Goal: Register for event/course

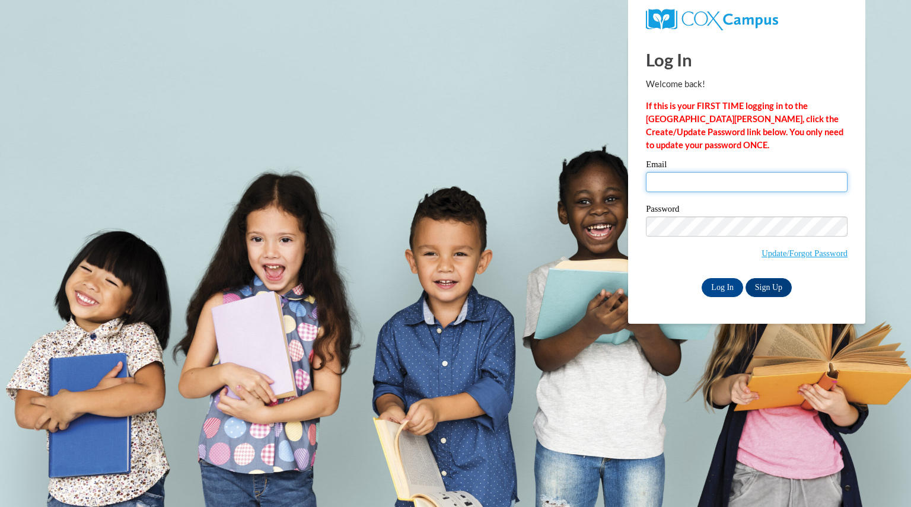
click at [697, 181] on input "Email" at bounding box center [747, 182] width 202 height 20
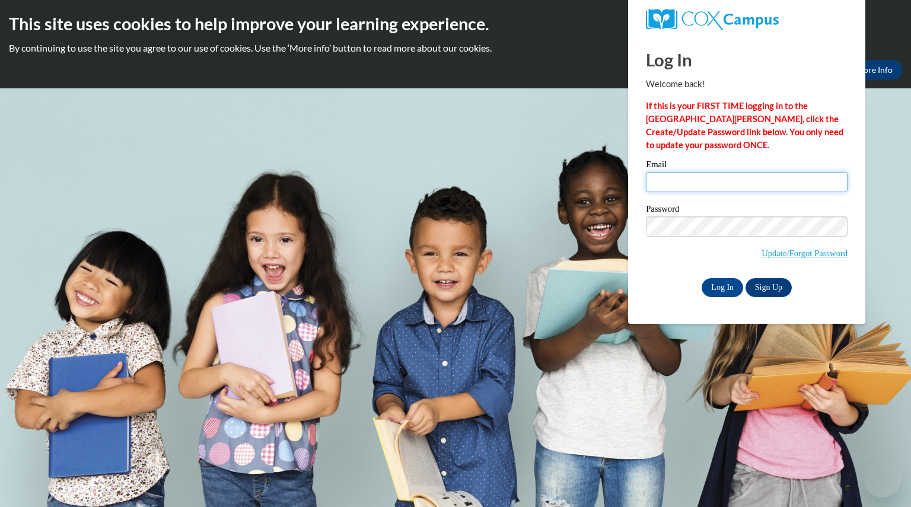
type input "schwanemily@aasd.k12.wi.us"
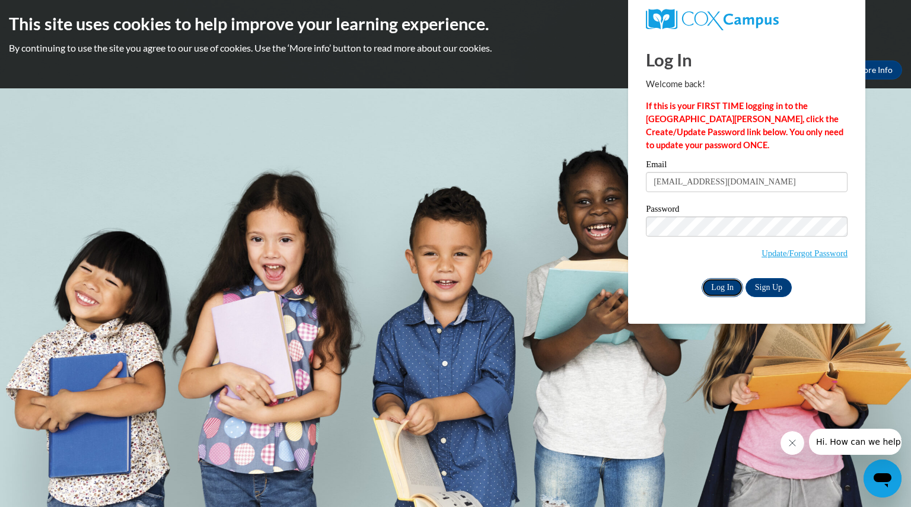
click at [725, 282] on input "Log In" at bounding box center [723, 287] width 42 height 19
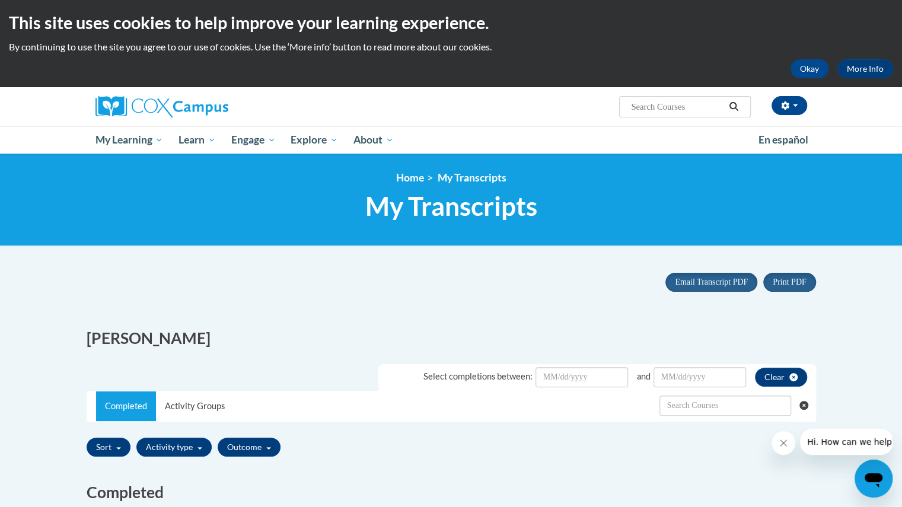
scroll to position [2, 0]
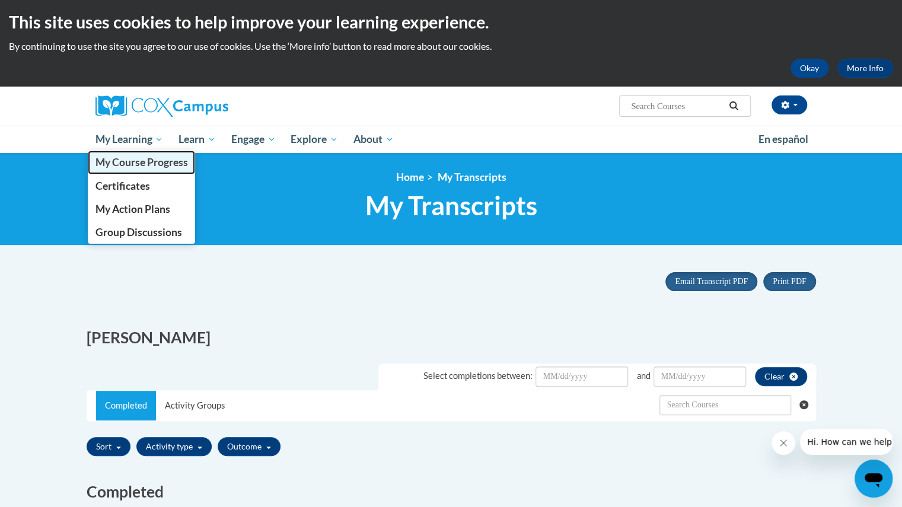
click at [135, 161] on span "My Course Progress" at bounding box center [141, 162] width 93 height 12
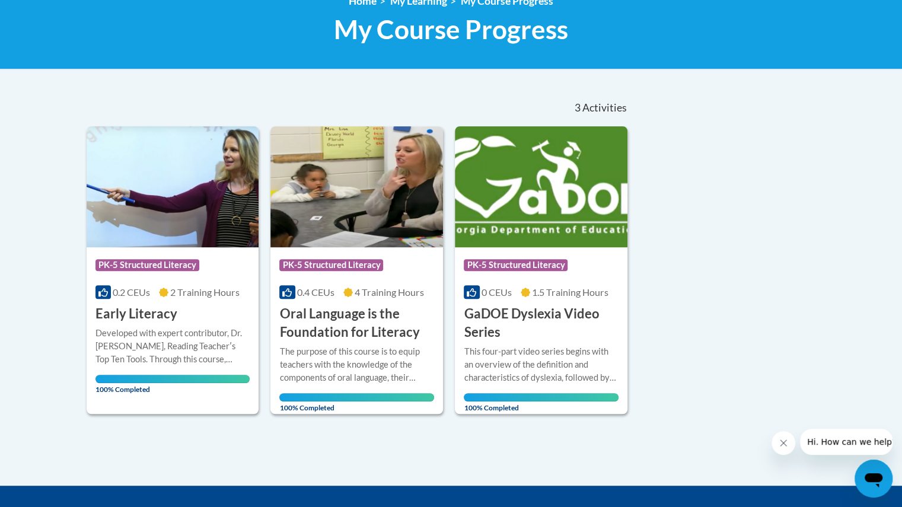
scroll to position [11, 0]
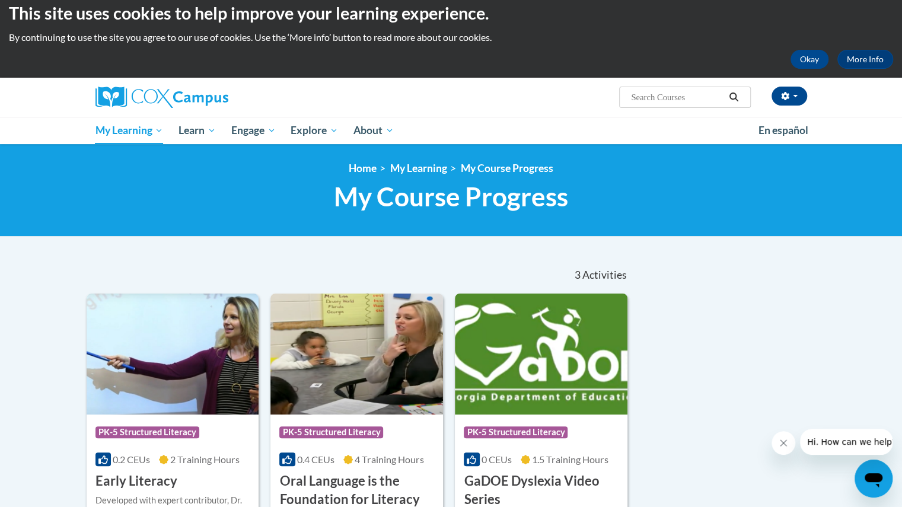
click at [660, 91] on input "Search..." at bounding box center [677, 97] width 95 height 14
type input "systematic"
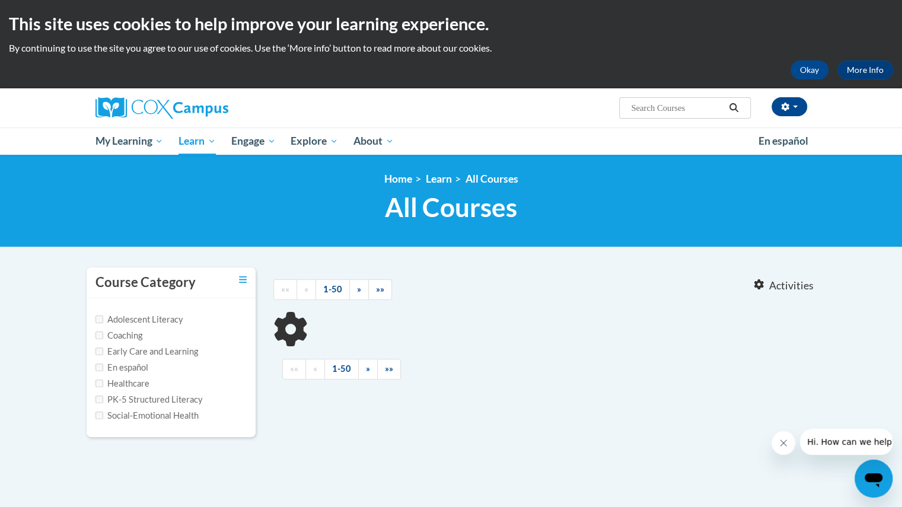
scroll to position [1, 0]
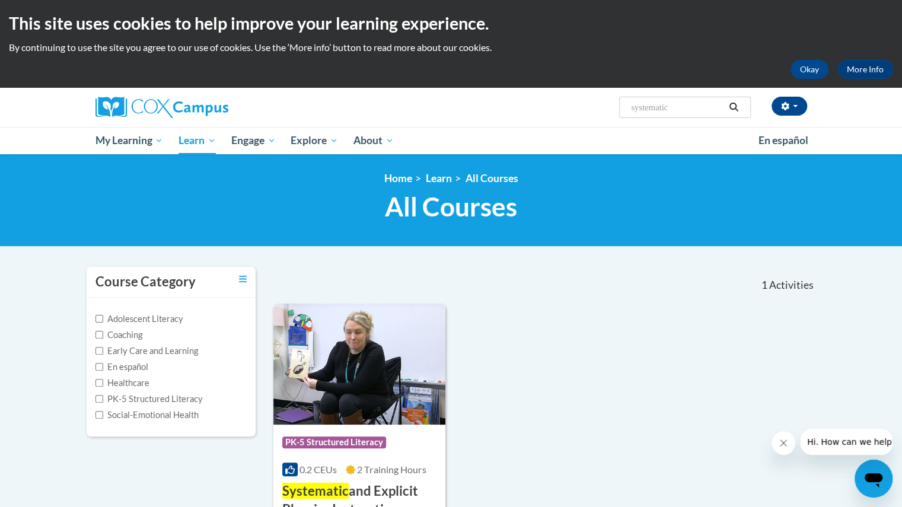
click at [685, 101] on input "systematic" at bounding box center [677, 107] width 95 height 14
type input "systematic and"
click at [390, 362] on img at bounding box center [359, 364] width 173 height 121
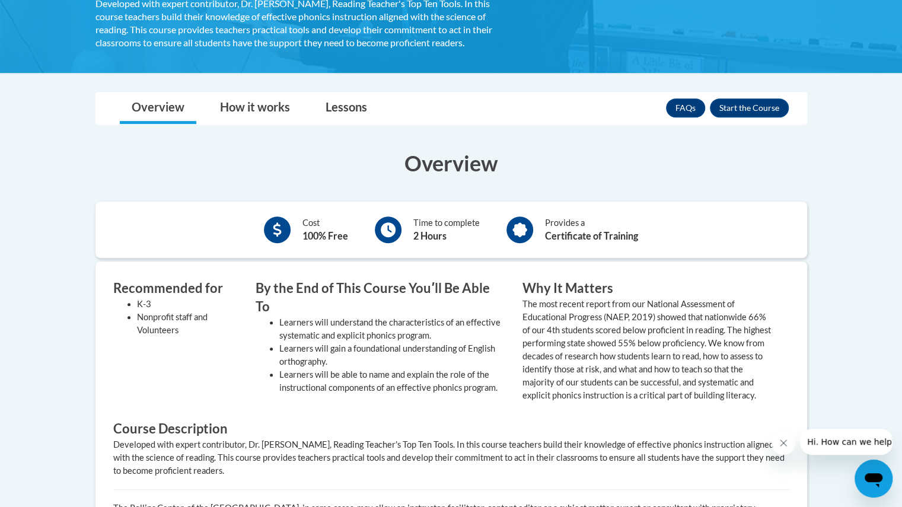
scroll to position [279, 0]
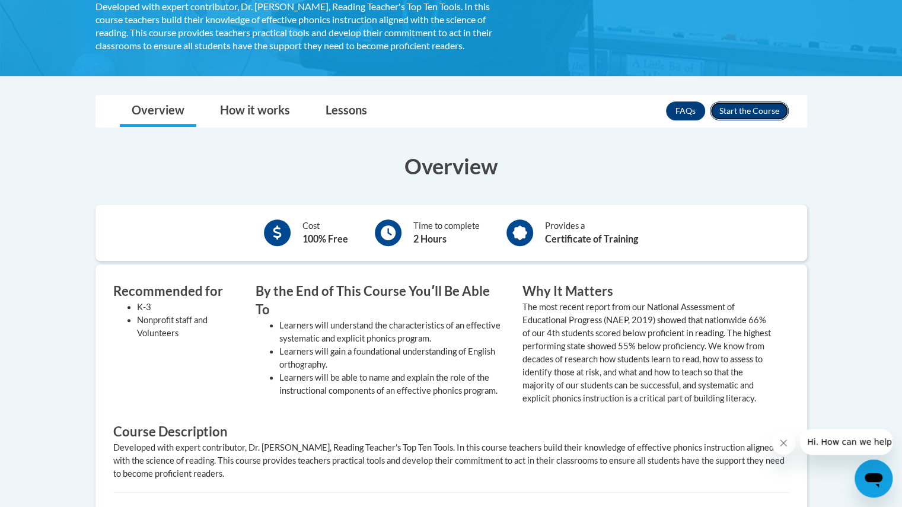
click at [760, 102] on button "Enroll" at bounding box center [749, 110] width 79 height 19
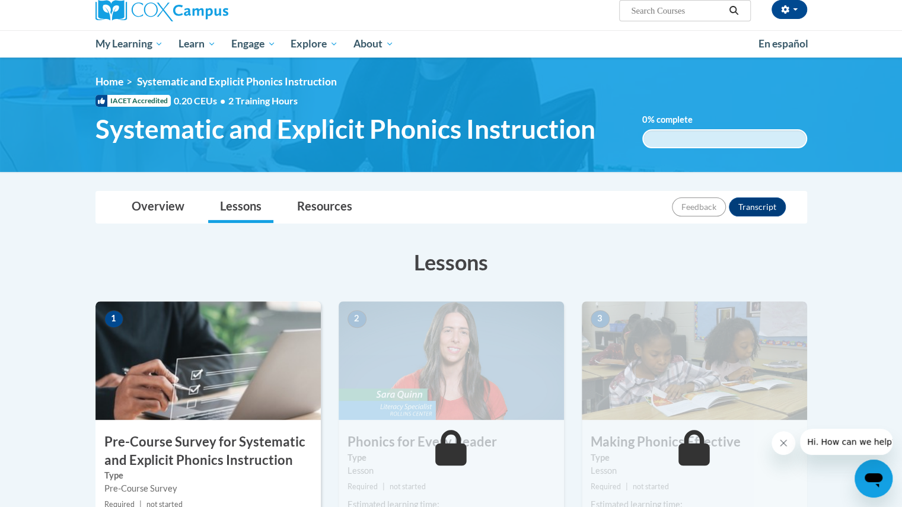
scroll to position [96, 0]
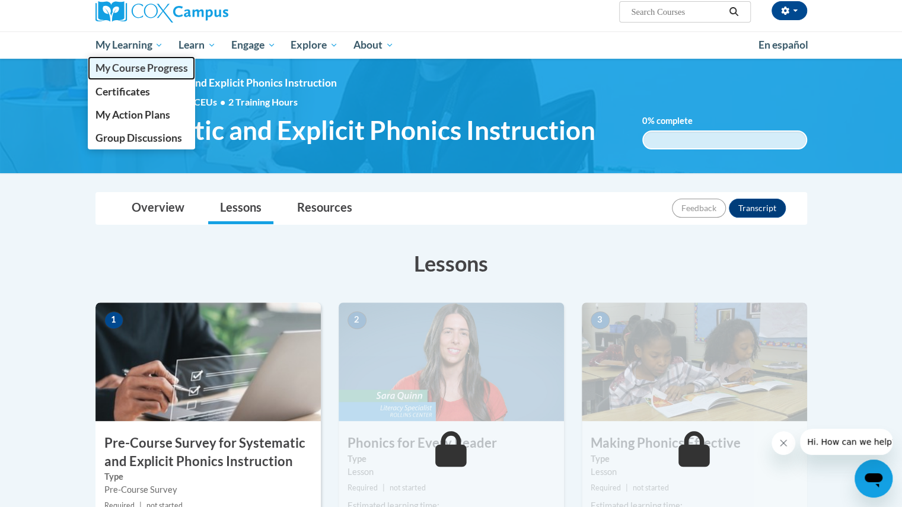
click at [126, 72] on span "My Course Progress" at bounding box center [141, 68] width 93 height 12
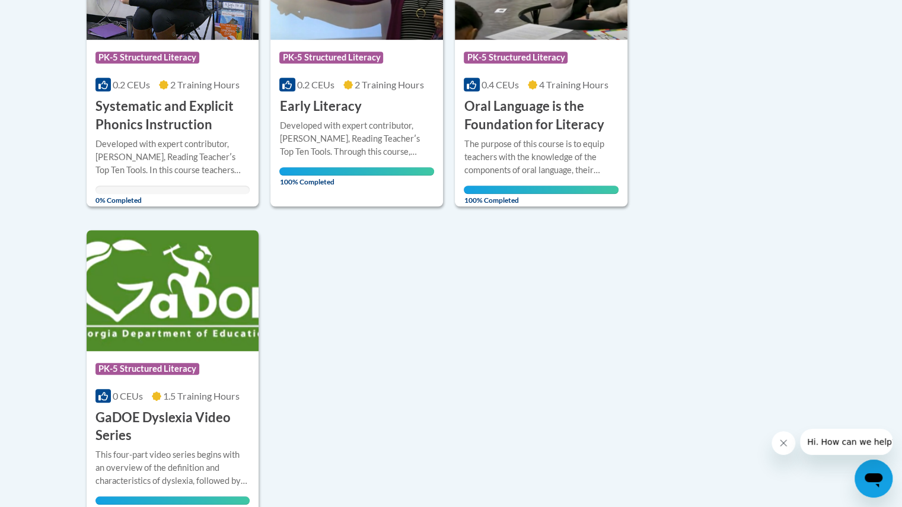
scroll to position [405, 0]
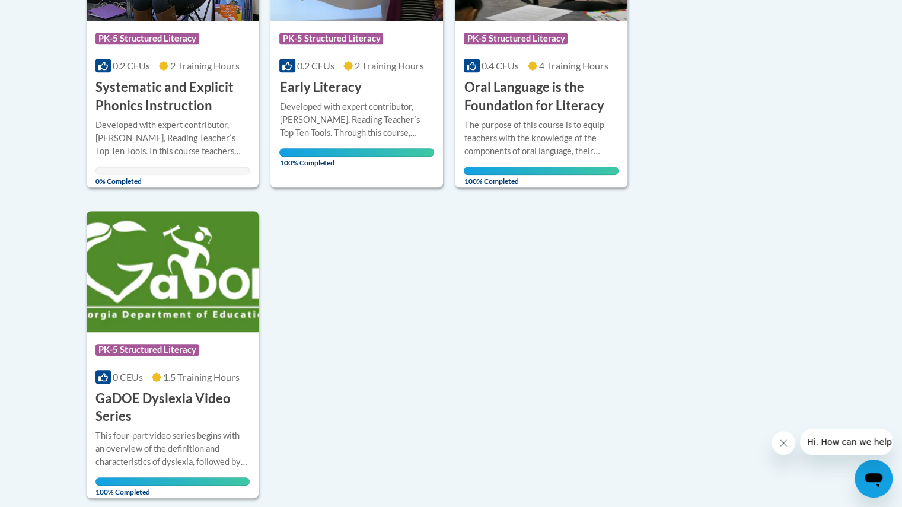
click at [314, 264] on div "Course Category: PK-5 Structured Literacy 0.2 CEUs 2 Training Hours COURSE Syst…" at bounding box center [358, 199] width 543 height 598
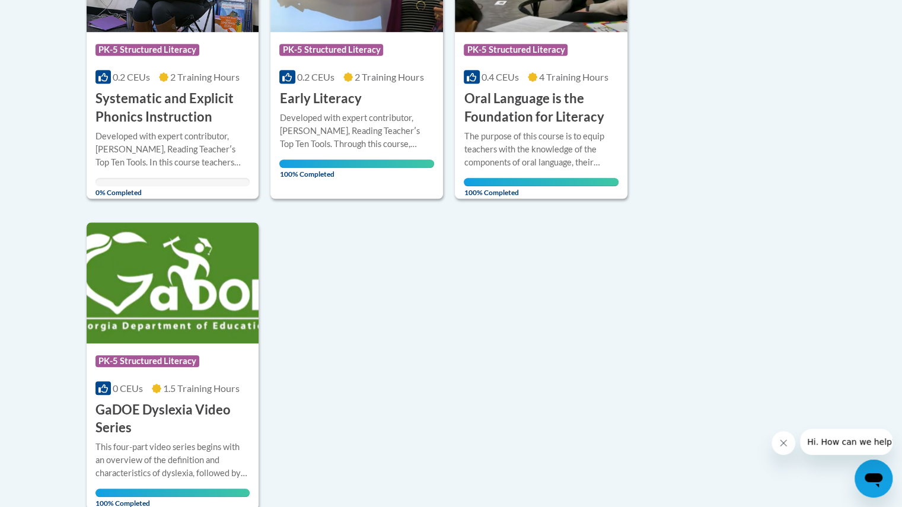
scroll to position [394, 0]
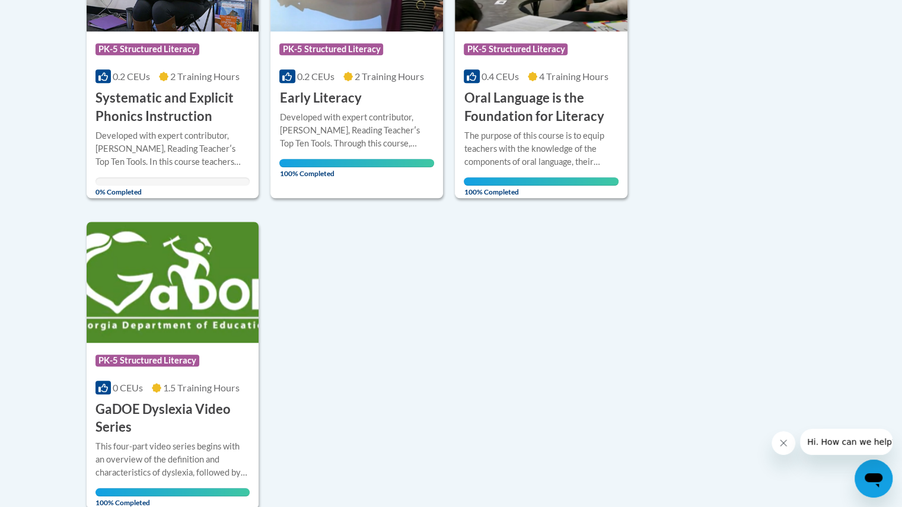
click at [314, 264] on div "Course Category: PK-5 Structured Literacy 0.2 CEUs 2 Training Hours COURSE Syst…" at bounding box center [358, 209] width 543 height 598
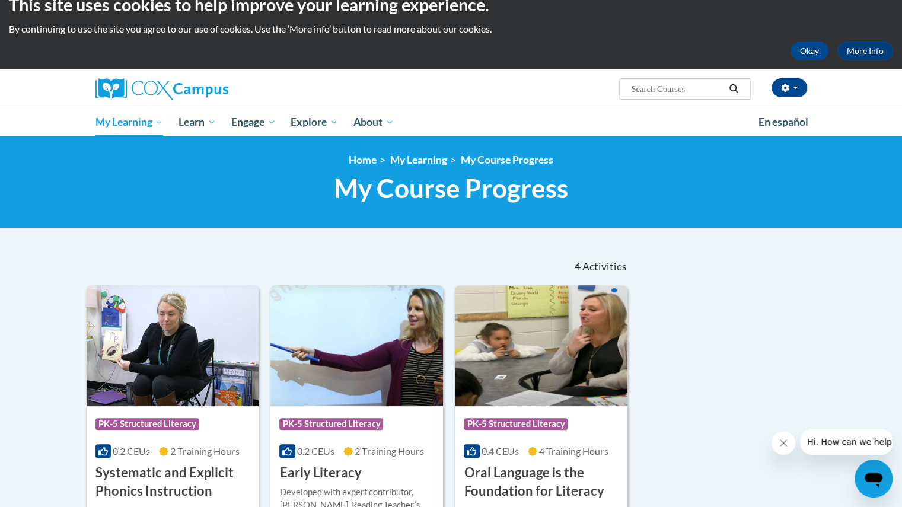
scroll to position [2, 0]
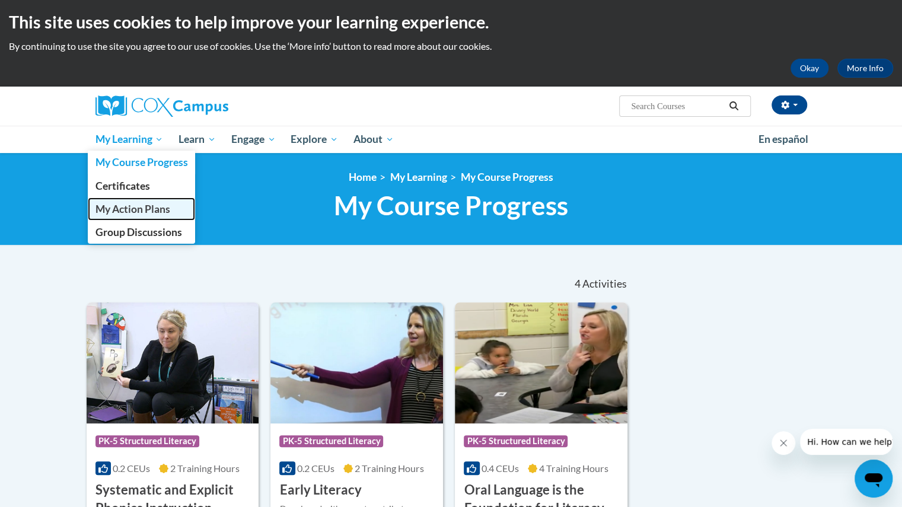
click at [133, 205] on span "My Action Plans" at bounding box center [132, 209] width 75 height 12
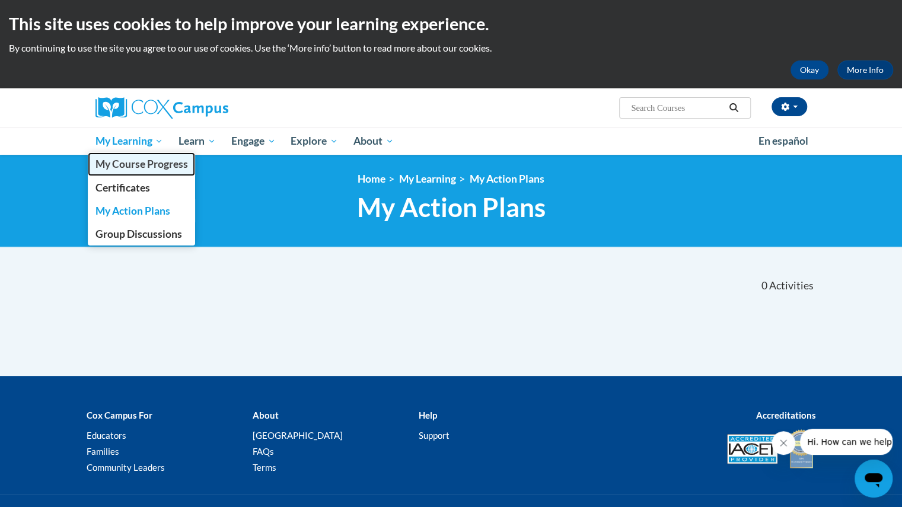
click at [141, 167] on span "My Course Progress" at bounding box center [141, 164] width 93 height 12
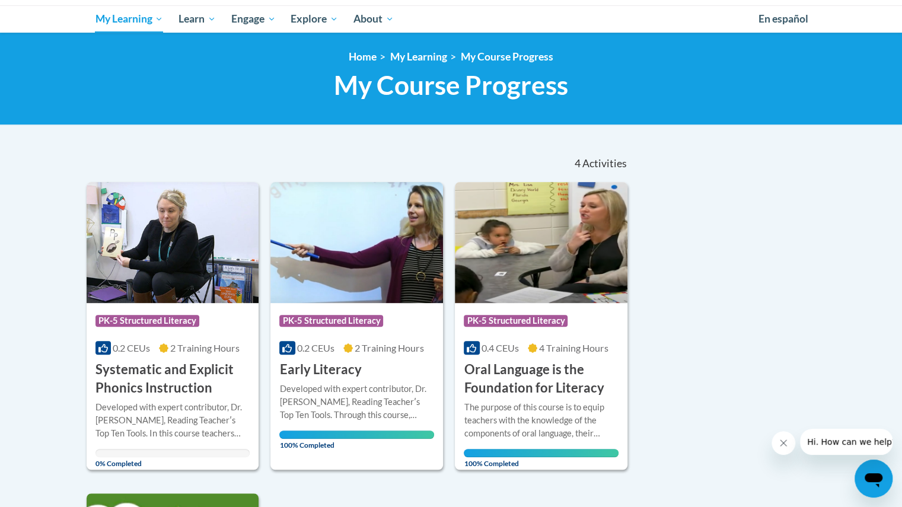
scroll to position [132, 0]
